Goal: Browse casually

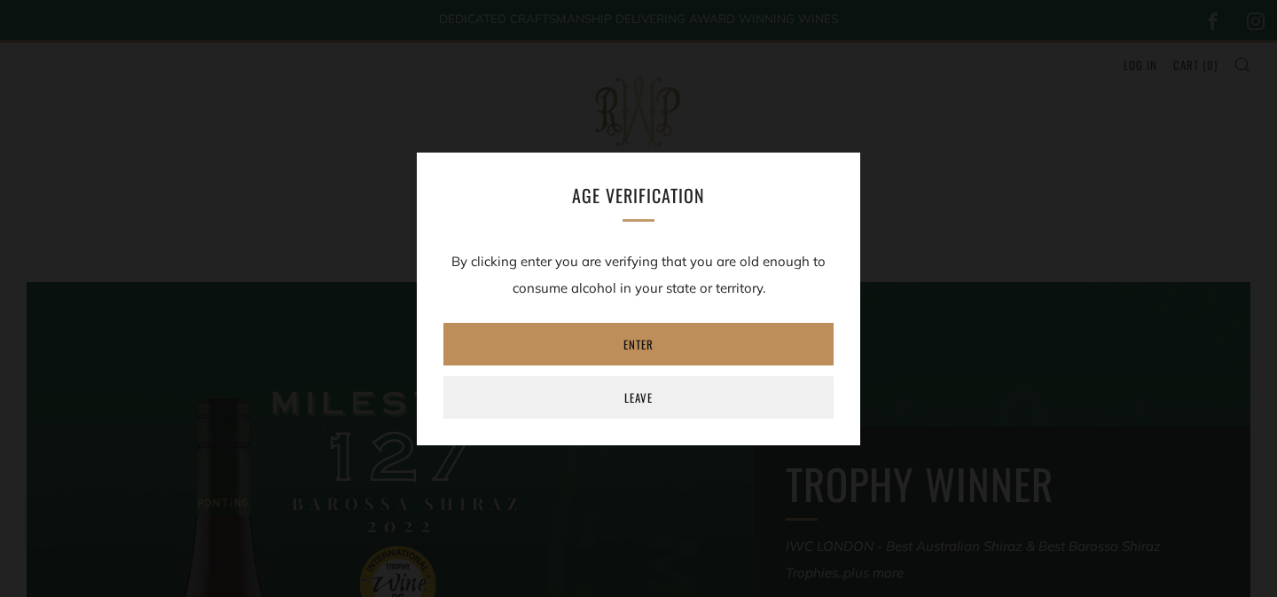
click at [695, 342] on link "Enter" at bounding box center [639, 344] width 390 height 43
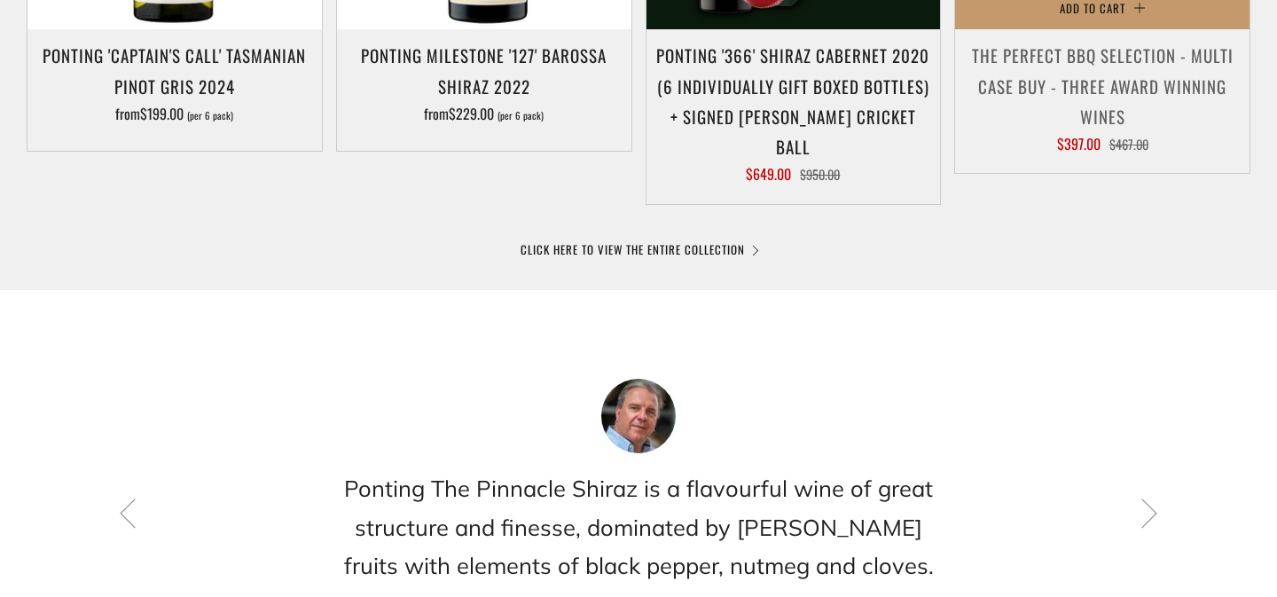
scroll to position [1299, 0]
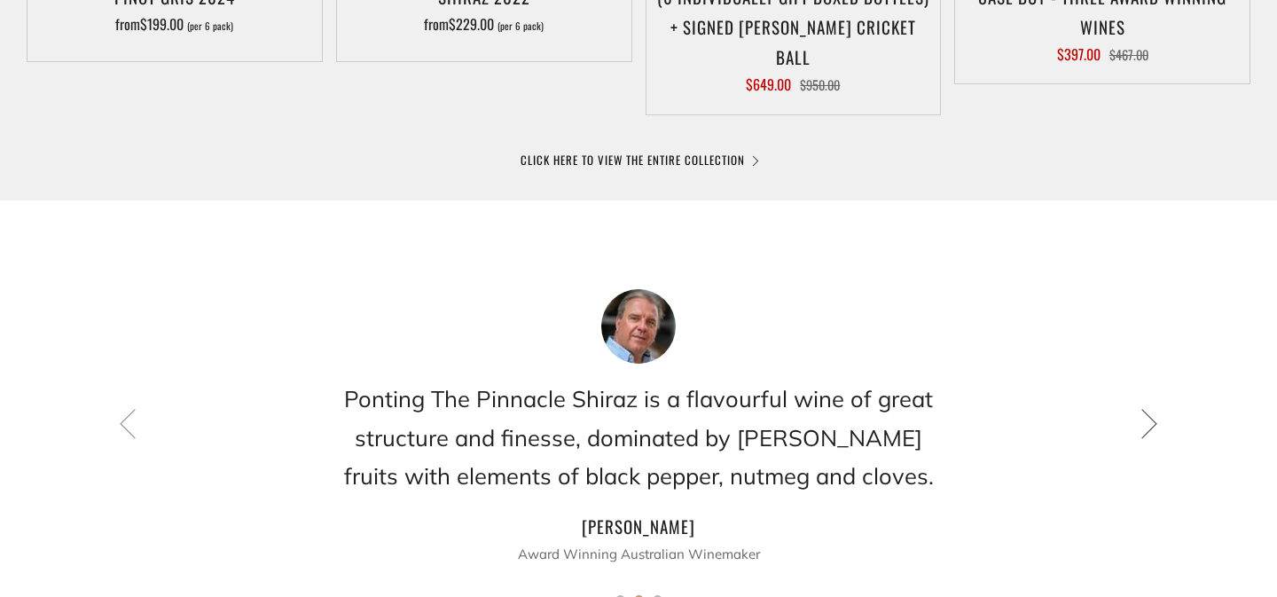
click at [1147, 408] on icon at bounding box center [1150, 423] width 30 height 30
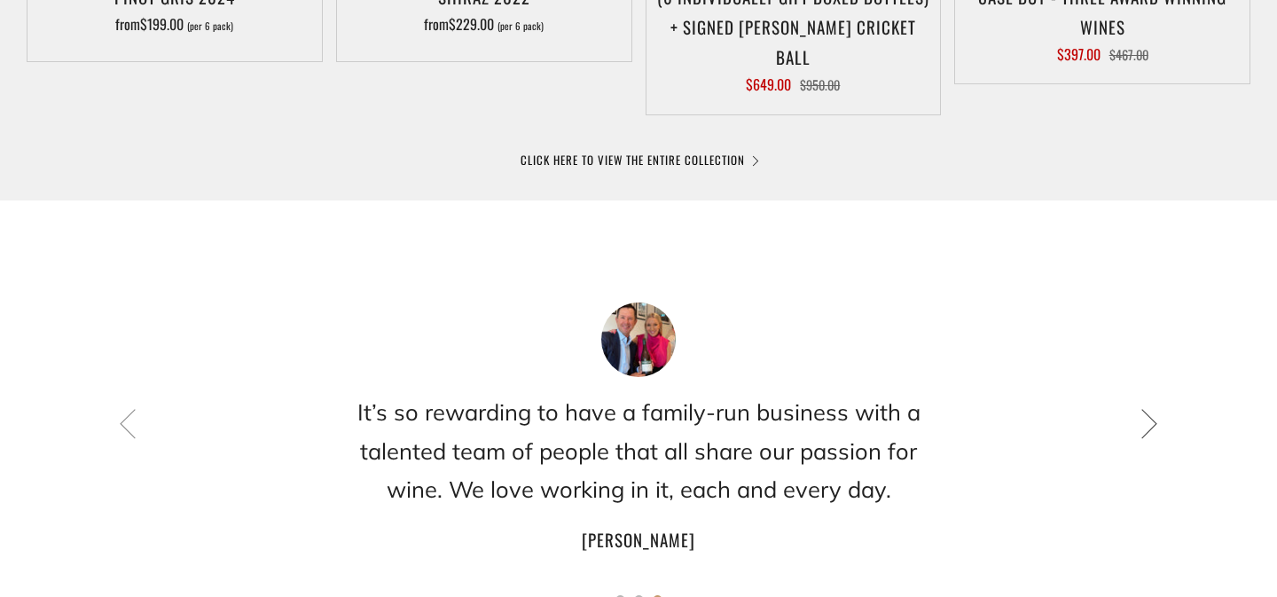
click at [1147, 408] on icon at bounding box center [1150, 423] width 30 height 30
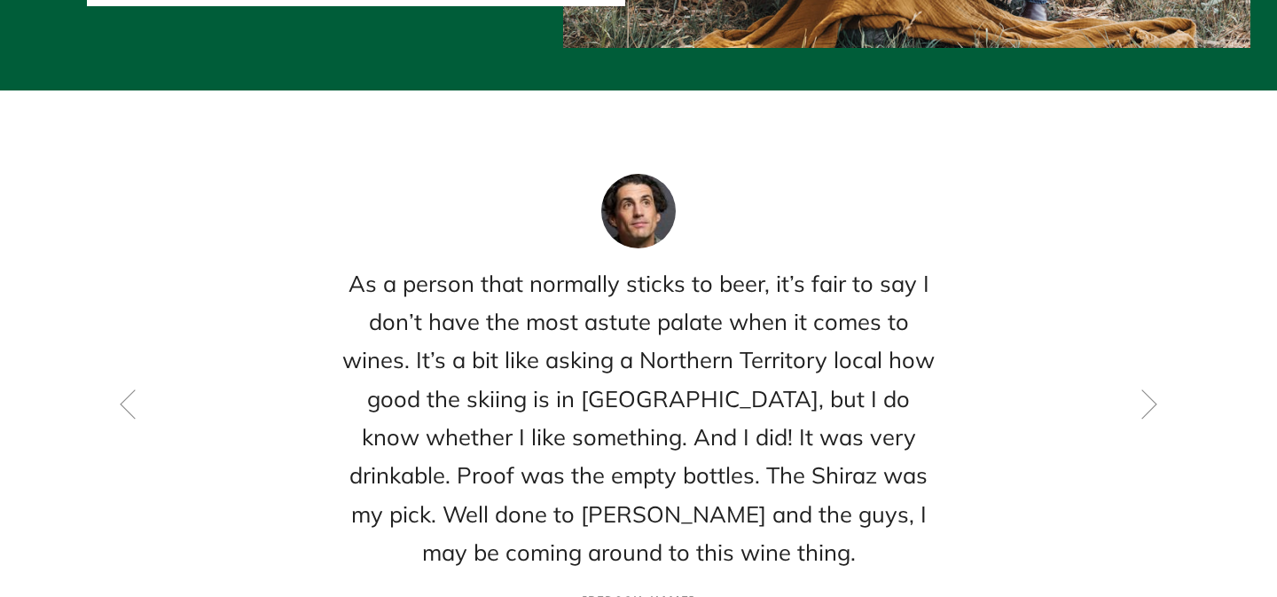
scroll to position [0, 0]
click at [1149, 389] on icon at bounding box center [1150, 404] width 30 height 30
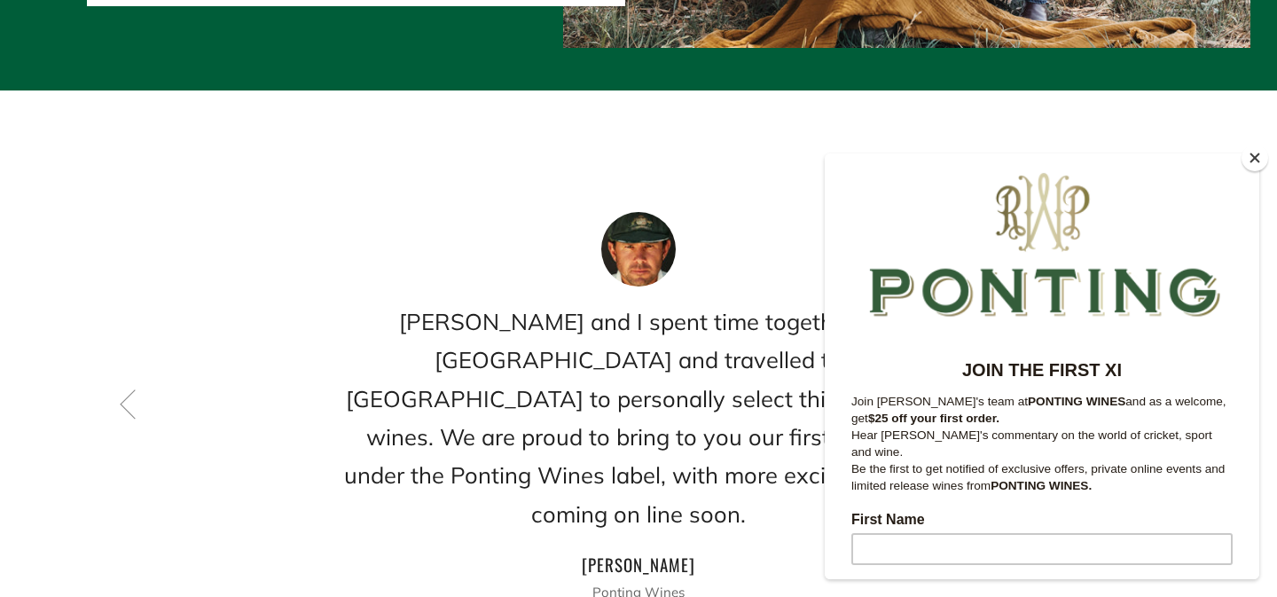
click at [1264, 150] on button "Close" at bounding box center [1255, 158] width 27 height 27
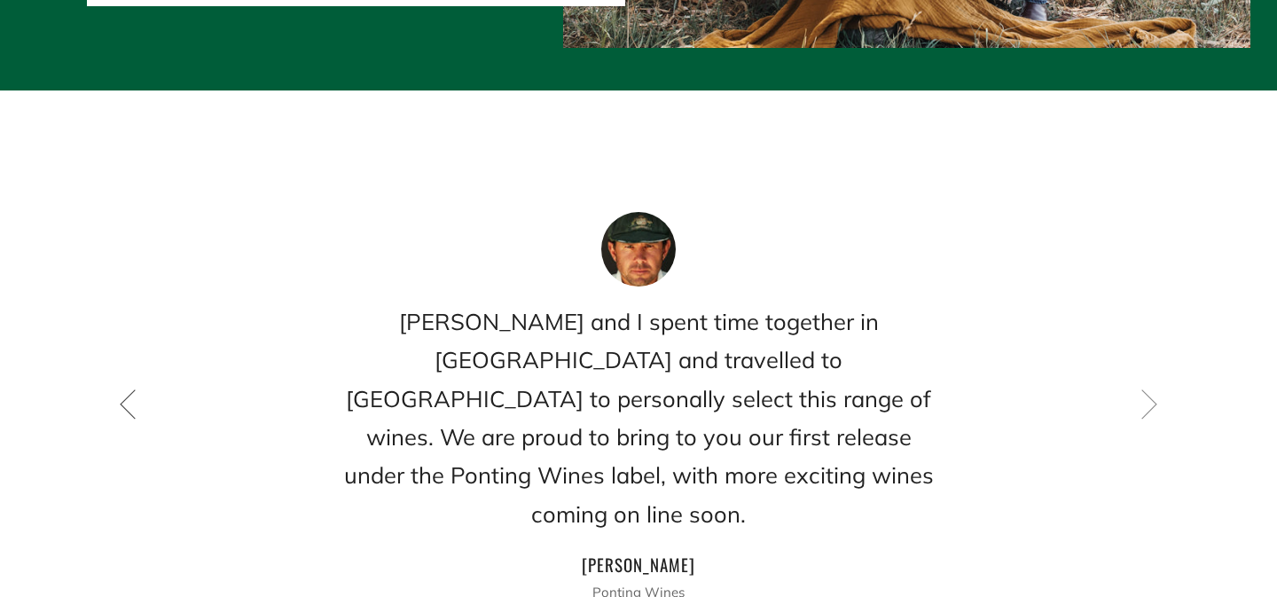
click at [131, 389] on icon at bounding box center [128, 404] width 30 height 30
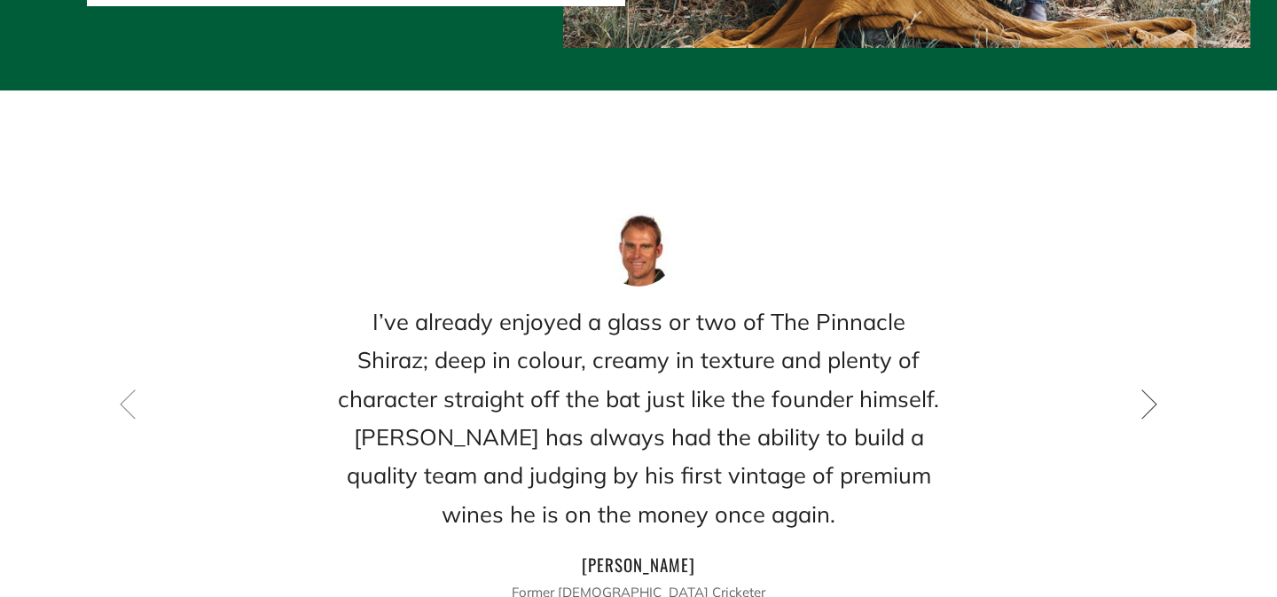
click at [1149, 389] on icon at bounding box center [1150, 404] width 30 height 30
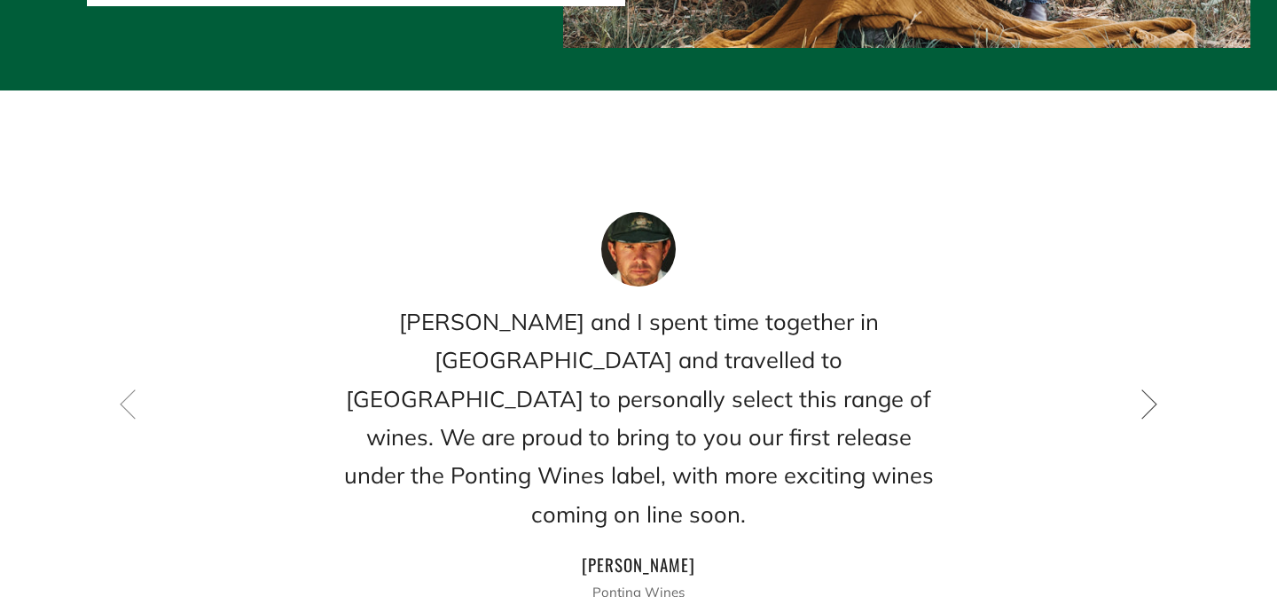
click at [1149, 389] on icon at bounding box center [1150, 404] width 30 height 30
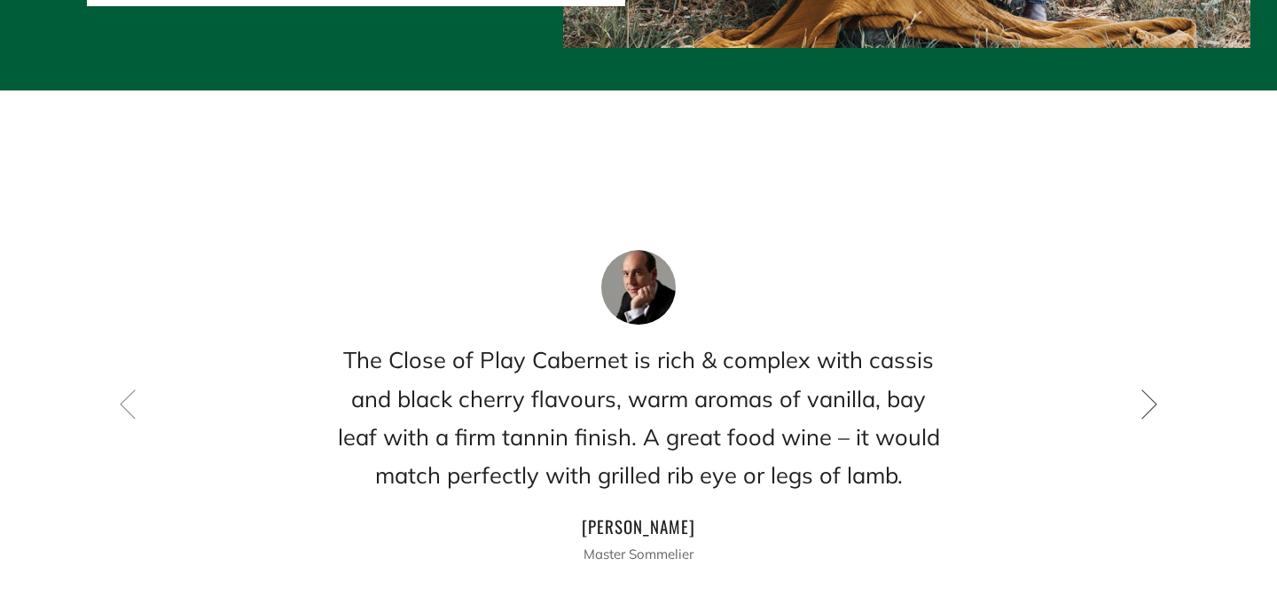
click at [1149, 389] on icon at bounding box center [1150, 404] width 30 height 30
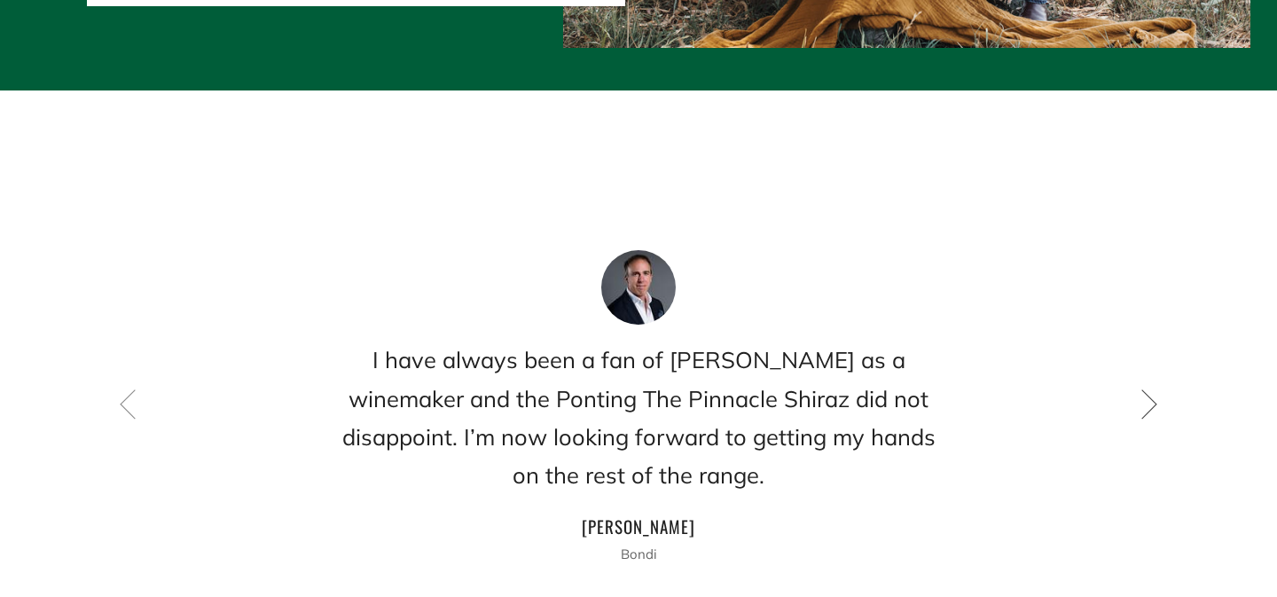
click at [1149, 389] on icon at bounding box center [1150, 404] width 30 height 30
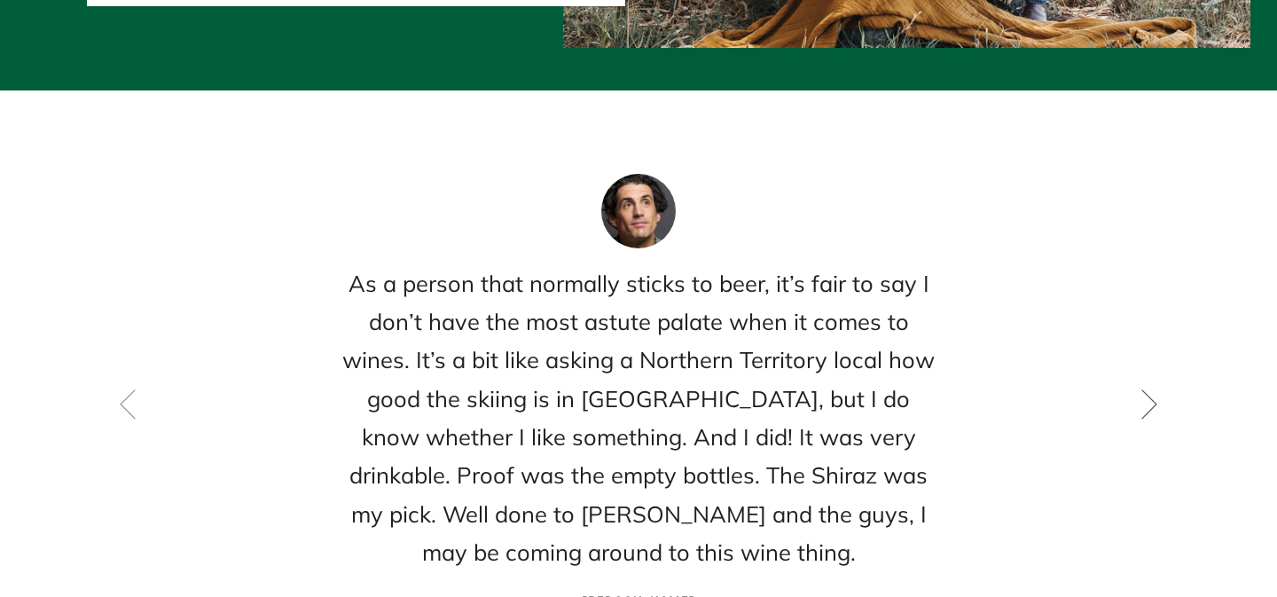
click at [1149, 389] on icon at bounding box center [1150, 404] width 30 height 30
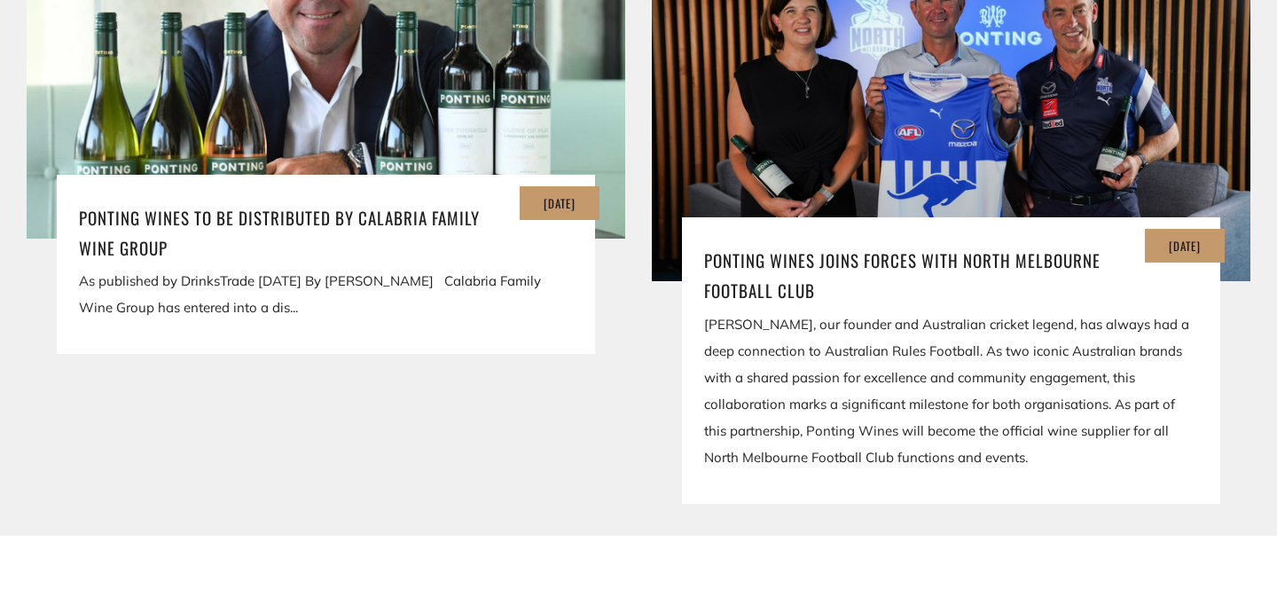
scroll to position [3933, 0]
